Goal: Communication & Community: Answer question/provide support

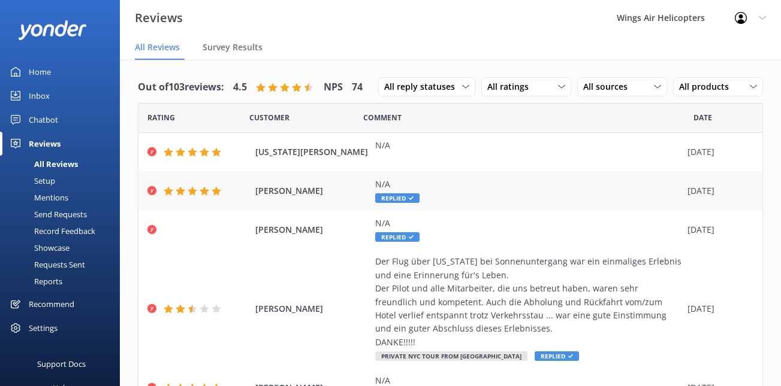
click at [458, 202] on div "N/A Replied" at bounding box center [528, 191] width 306 height 27
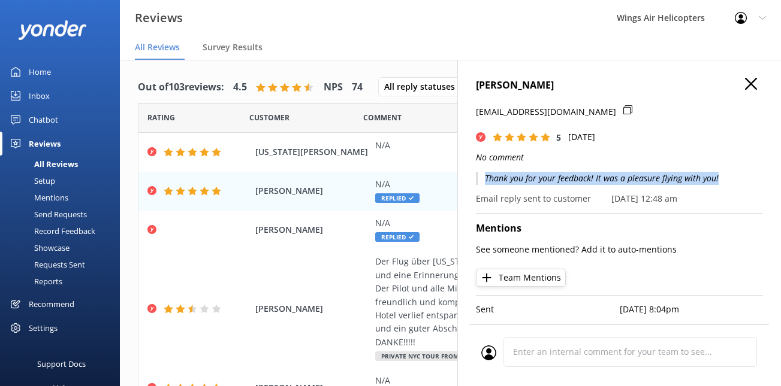
drag, startPoint x: 483, startPoint y: 177, endPoint x: 719, endPoint y: 179, distance: 236.0
click at [719, 179] on p "Thank you for your feedback! It was a pleasure flying with you!" at bounding box center [619, 178] width 287 height 13
copy p "Thank you for your feedback! It was a pleasure flying with you!"
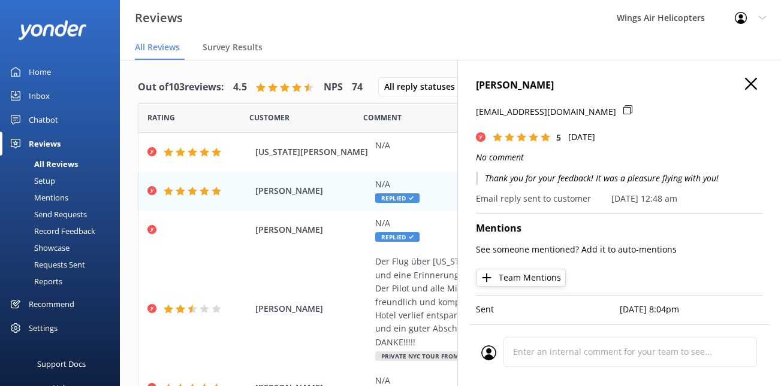
click at [759, 80] on h4 "[PERSON_NAME]" at bounding box center [619, 86] width 287 height 16
click at [430, 143] on div "N/A" at bounding box center [528, 145] width 306 height 13
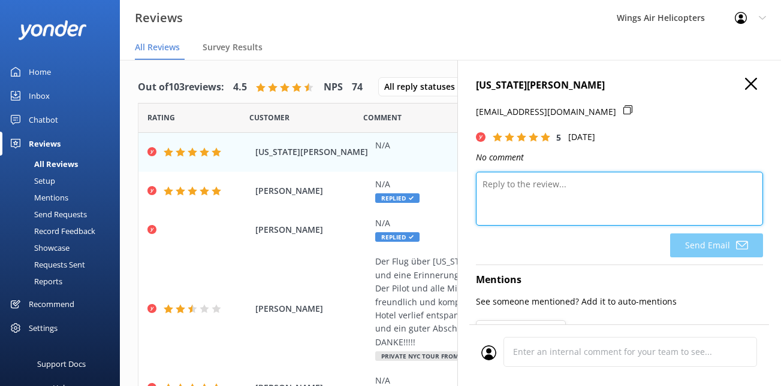
click at [543, 215] on textarea at bounding box center [619, 199] width 287 height 54
paste textarea "Thank you for your feedback! It was a pleasure flying with you!"
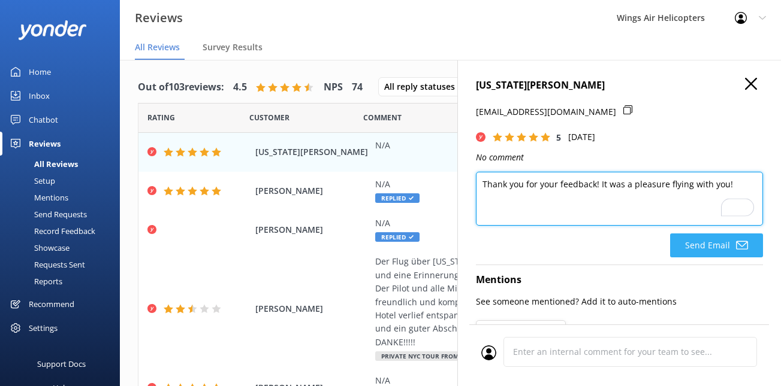
type textarea "Thank you for your feedback! It was a pleasure flying with you!"
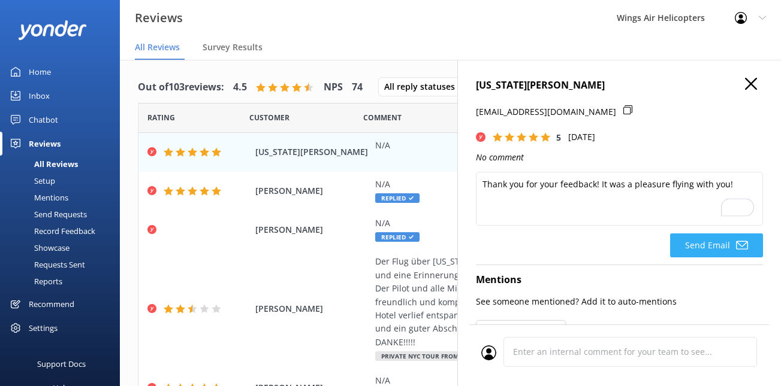
click at [687, 246] on button "Send Email" at bounding box center [716, 246] width 93 height 24
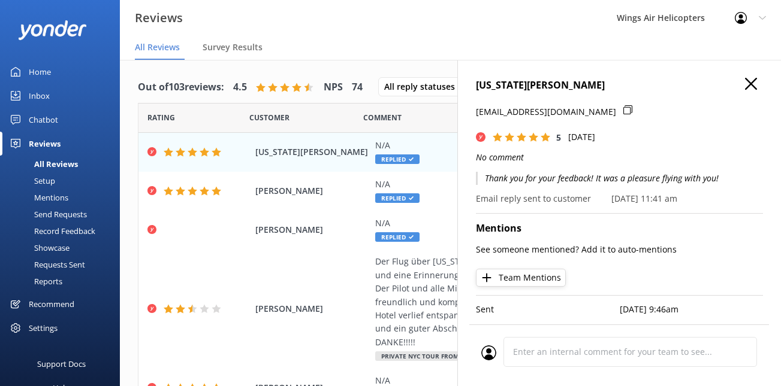
click at [754, 74] on div "[US_STATE][PERSON_NAME] [EMAIL_ADDRESS][DOMAIN_NAME] 5 [DATE] No comment Thank …" at bounding box center [618, 253] width 323 height 386
click at [754, 86] on use "button" at bounding box center [751, 84] width 12 height 12
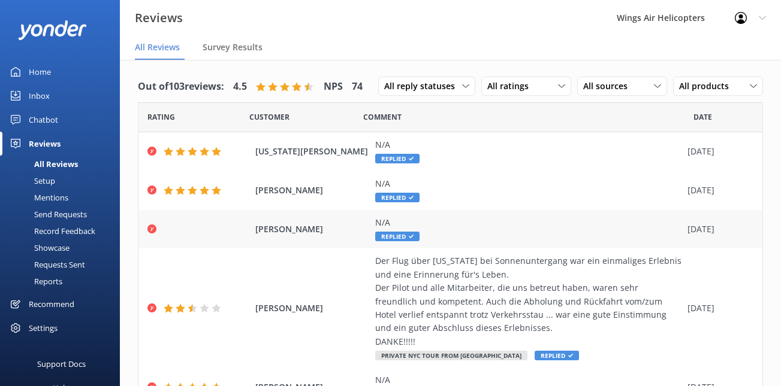
scroll to position [58, 0]
